Goal: Obtain resource: Obtain resource

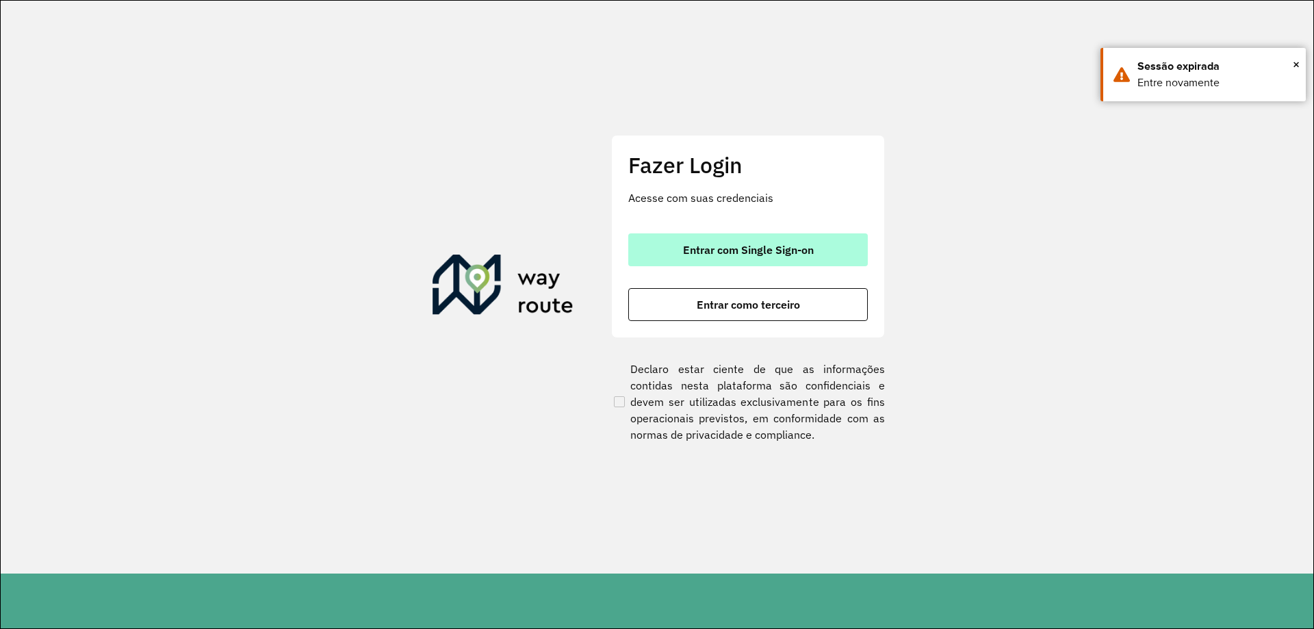
click at [713, 249] on span "Entrar com Single Sign-on" at bounding box center [748, 249] width 131 height 11
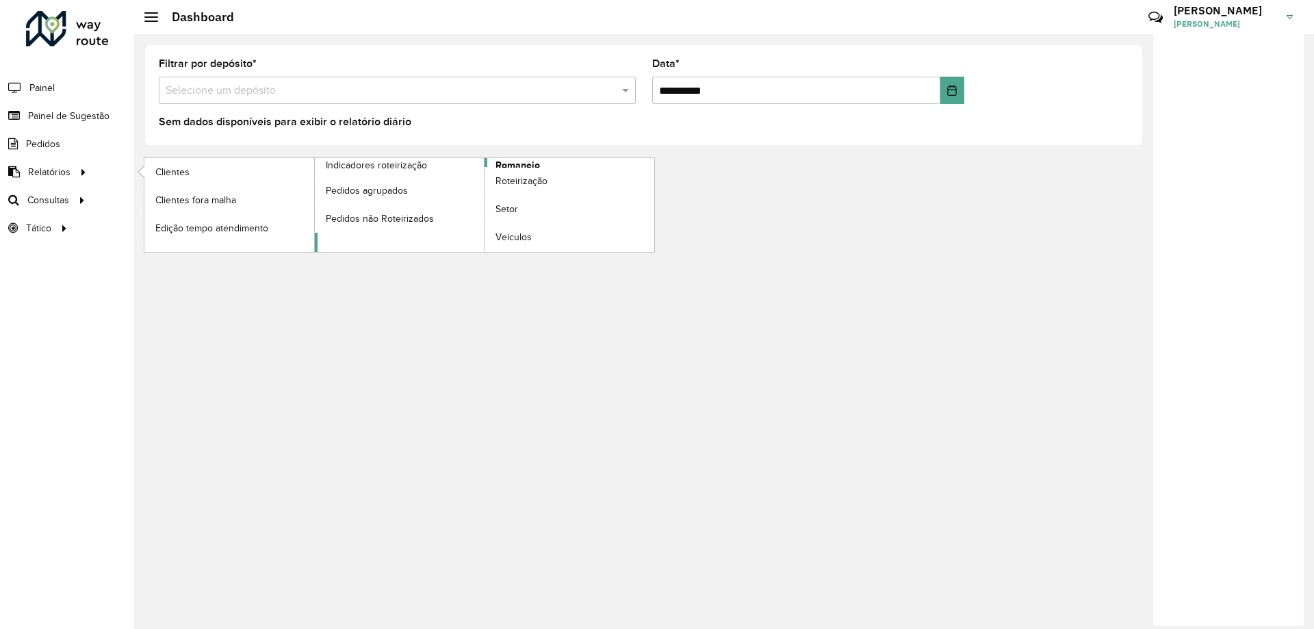
click at [568, 161] on link "Romaneio" at bounding box center [485, 205] width 340 height 94
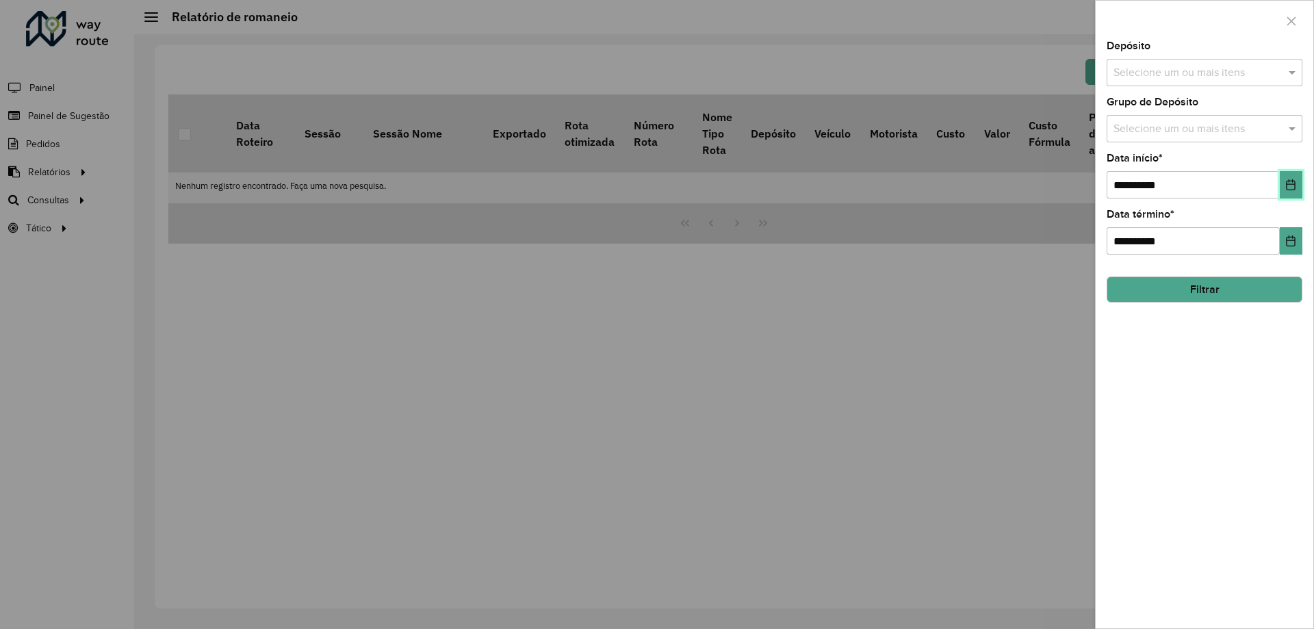
click at [1288, 182] on icon "Choose Date" at bounding box center [1290, 184] width 11 height 11
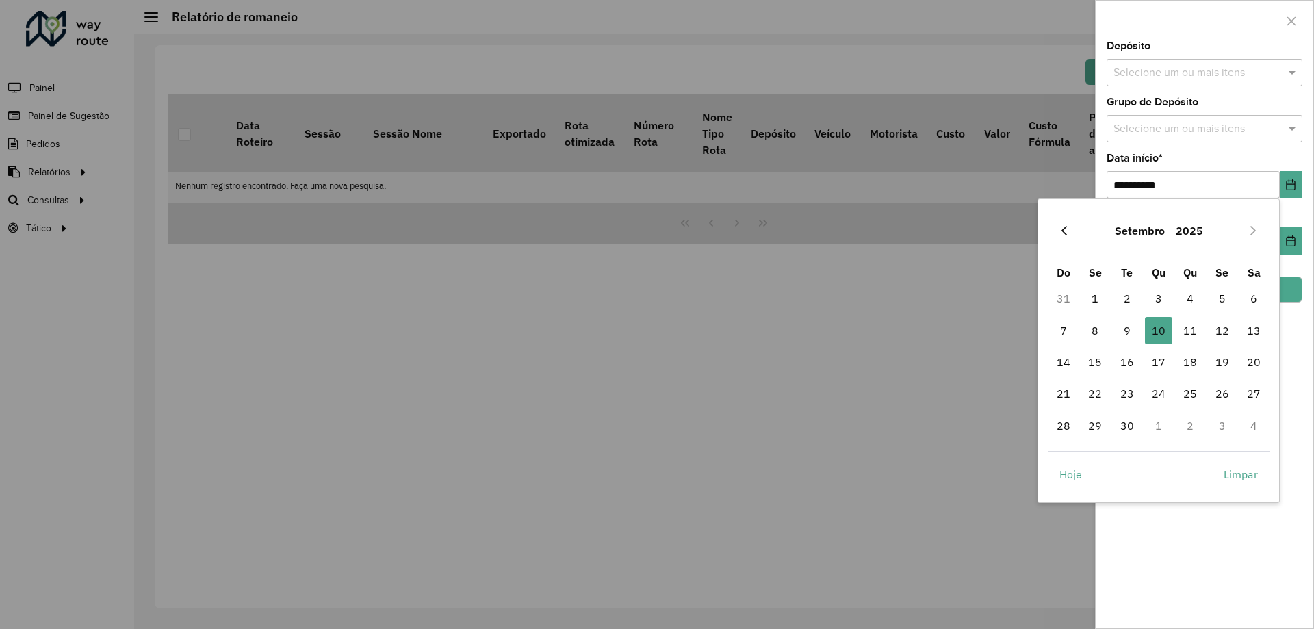
click at [1071, 222] on button "Previous Month" at bounding box center [1064, 231] width 22 height 22
click at [1227, 296] on span "1" at bounding box center [1221, 298] width 27 height 27
type input "**********"
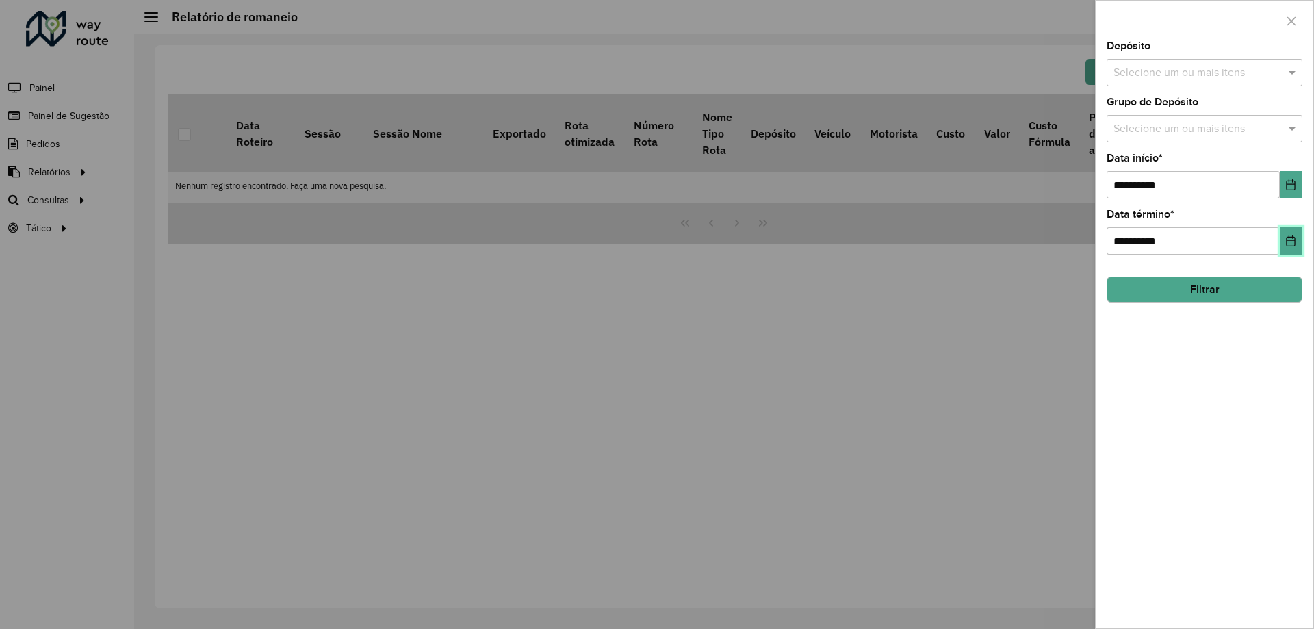
click at [1284, 248] on button "Choose Date" at bounding box center [1290, 240] width 23 height 27
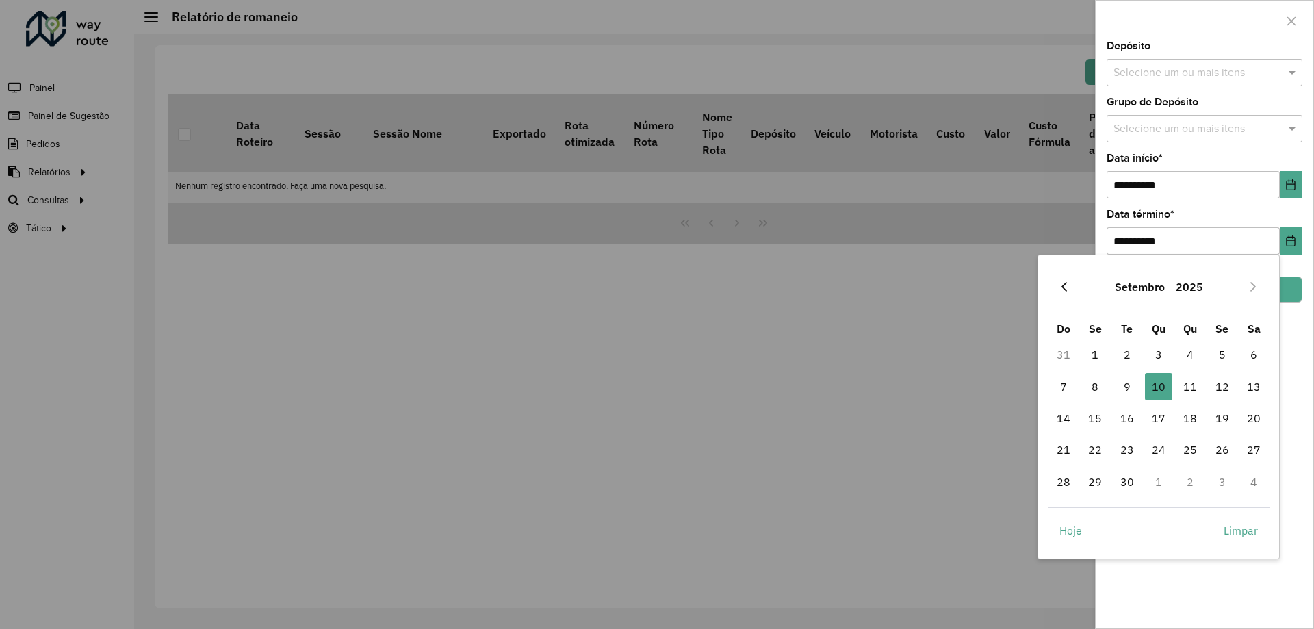
click at [1065, 286] on icon "Previous Month" at bounding box center [1063, 286] width 11 height 11
click at [1058, 514] on span "31" at bounding box center [1063, 512] width 27 height 27
type input "**********"
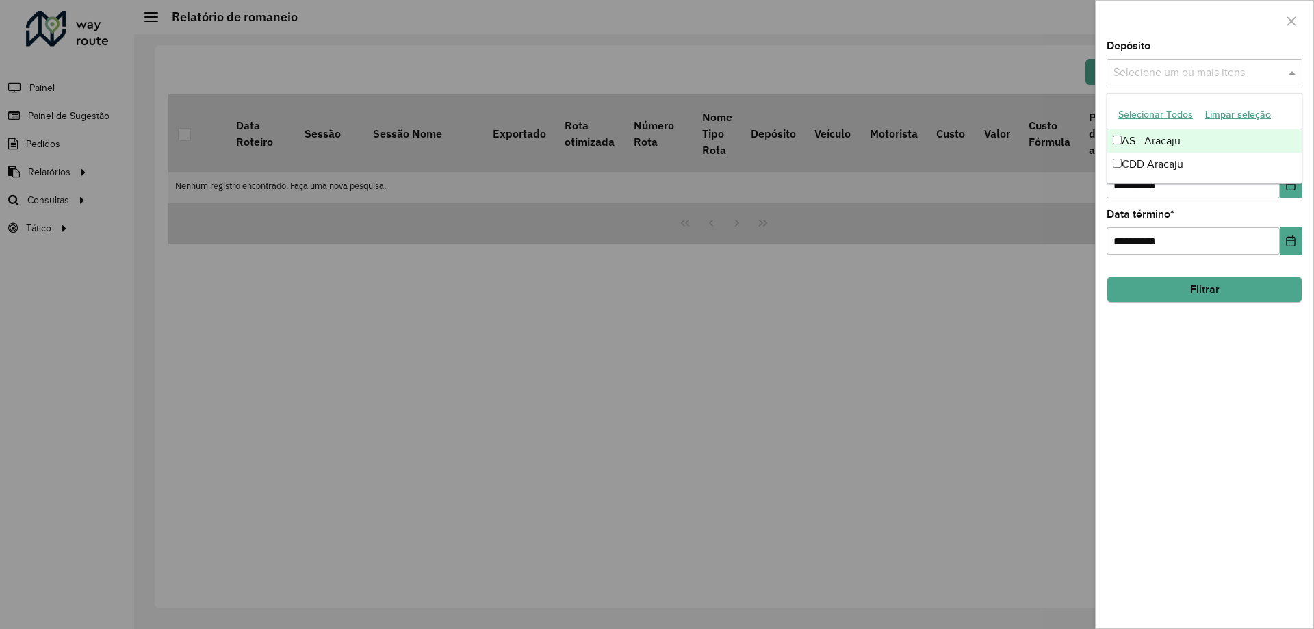
click at [1224, 75] on input "text" at bounding box center [1197, 73] width 175 height 16
click at [1169, 162] on div "CDD Aracaju" at bounding box center [1204, 164] width 194 height 23
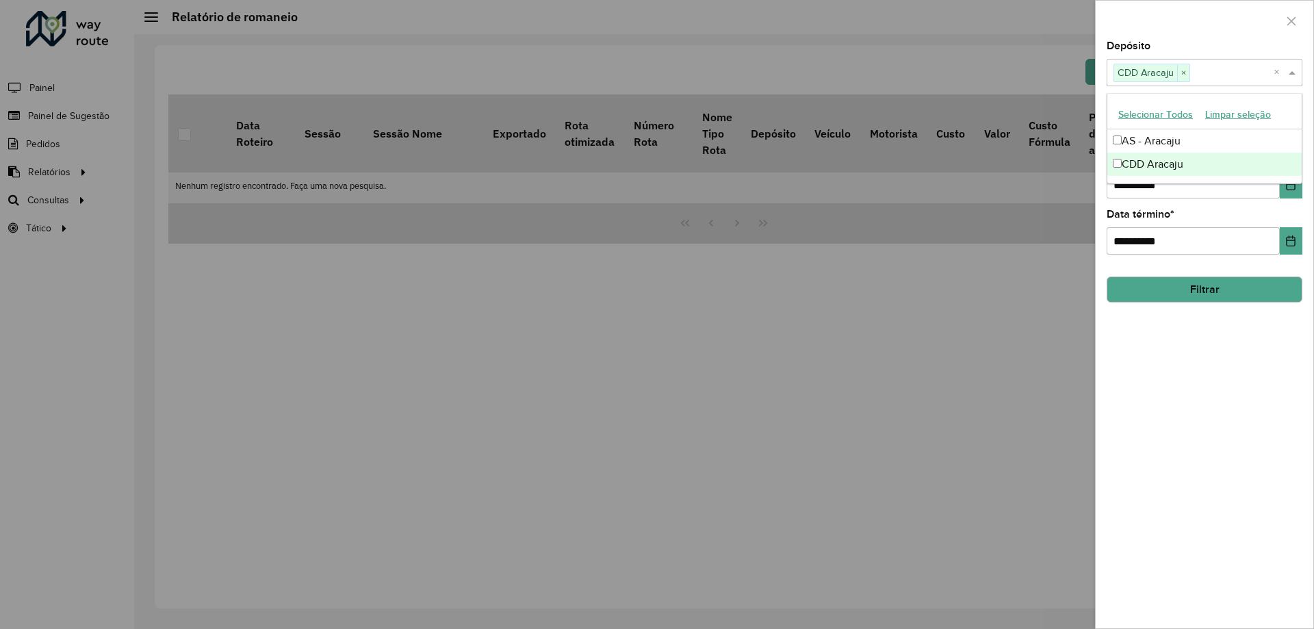
click at [1191, 285] on button "Filtrar" at bounding box center [1204, 289] width 196 height 26
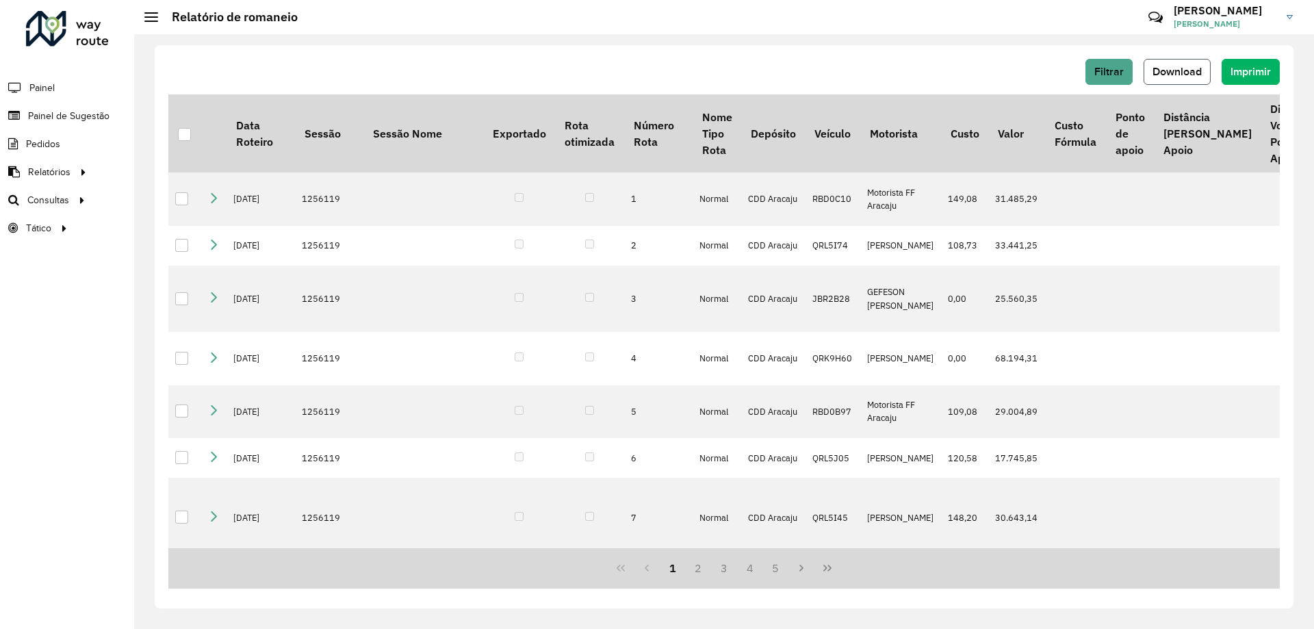
click at [1169, 77] on button "Download" at bounding box center [1176, 72] width 67 height 26
